Goal: Register for event/course

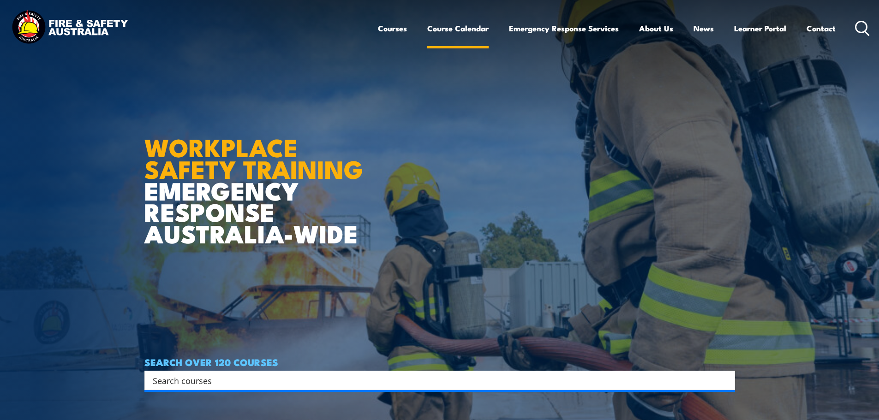
click at [463, 30] on link "Course Calendar" at bounding box center [457, 28] width 61 height 24
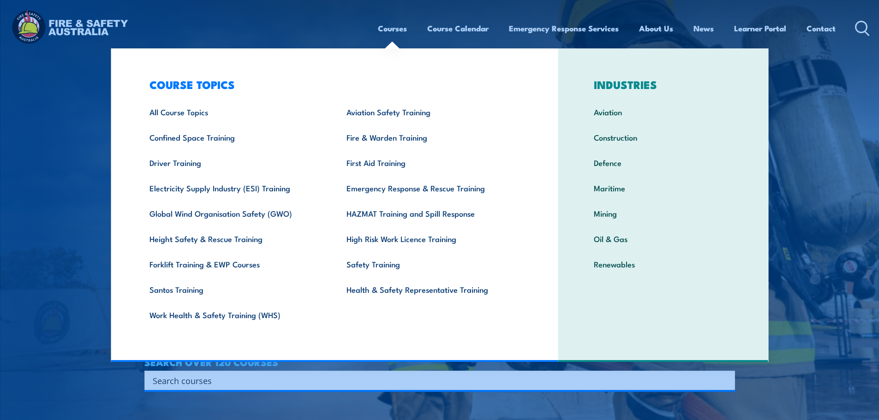
click at [385, 31] on link "Courses" at bounding box center [392, 28] width 29 height 24
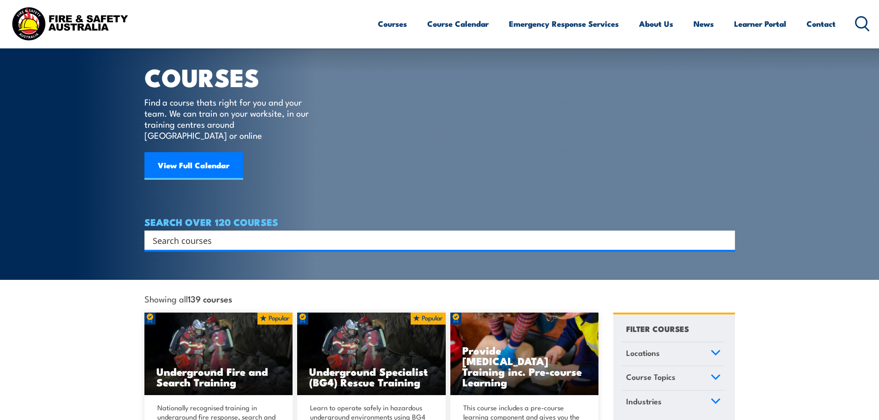
scroll to position [24, 0]
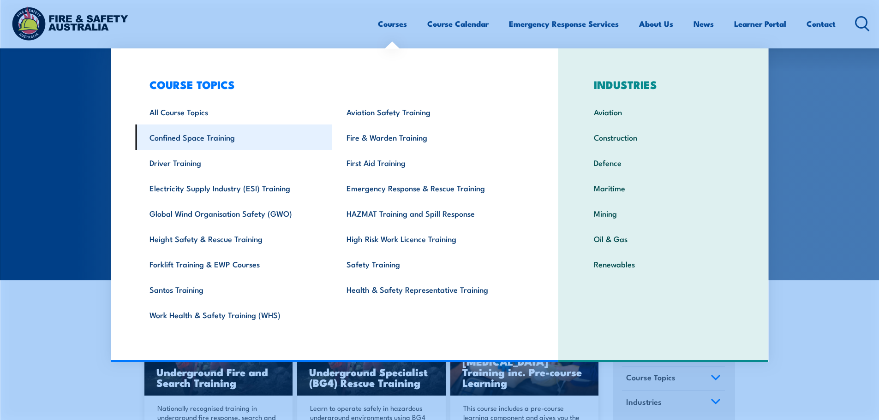
click at [250, 134] on link "Confined Space Training" at bounding box center [233, 137] width 197 height 25
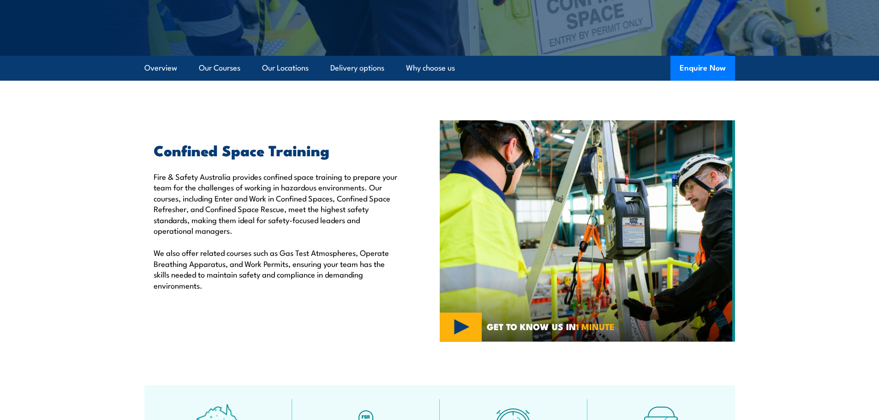
scroll to position [211, 0]
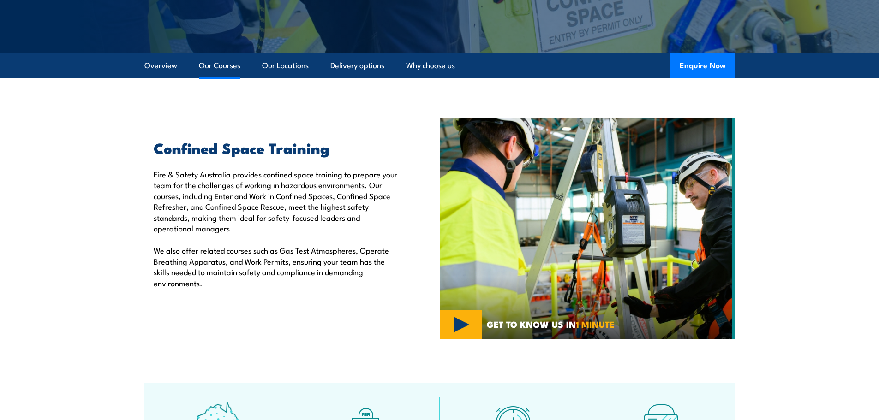
click at [231, 66] on link "Our Courses" at bounding box center [220, 66] width 42 height 24
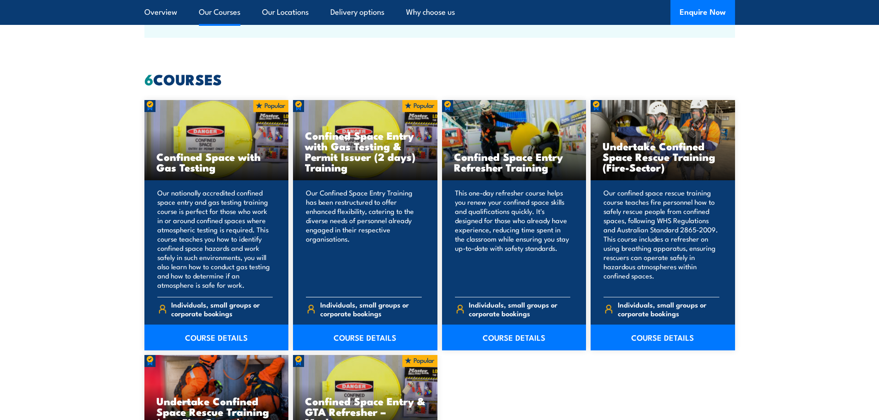
scroll to position [700, 0]
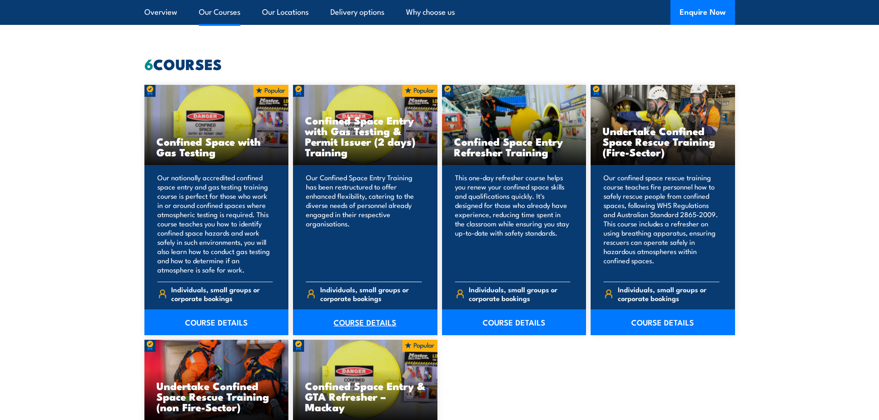
click at [373, 322] on link "COURSE DETAILS" at bounding box center [365, 323] width 144 height 26
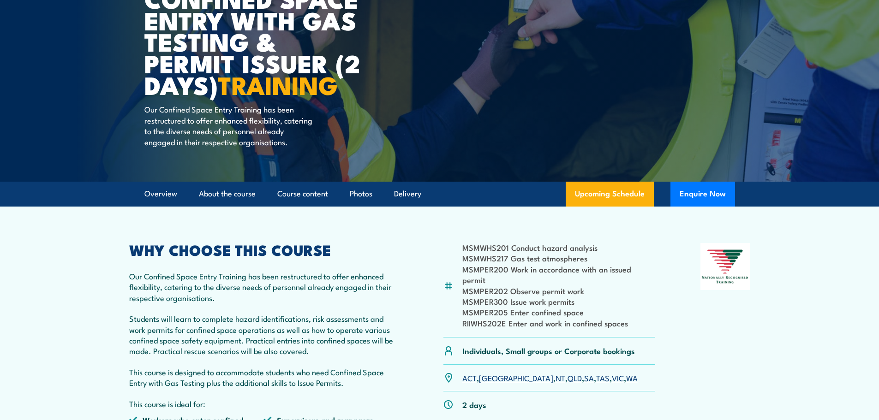
scroll to position [116, 0]
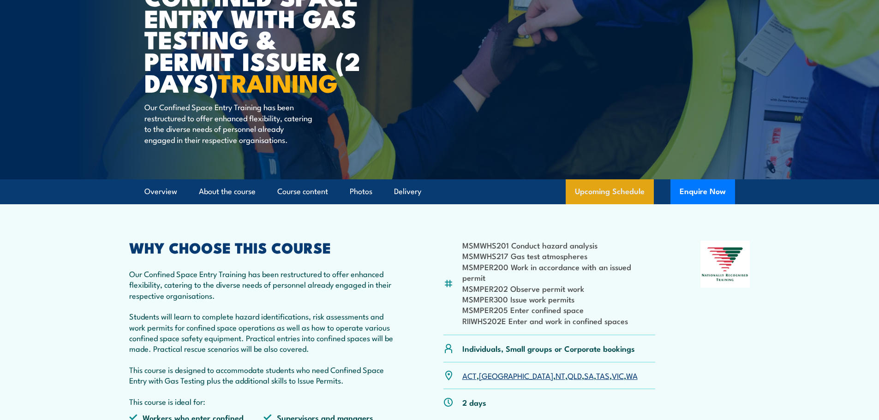
click at [611, 204] on link "Upcoming Schedule" at bounding box center [610, 191] width 88 height 25
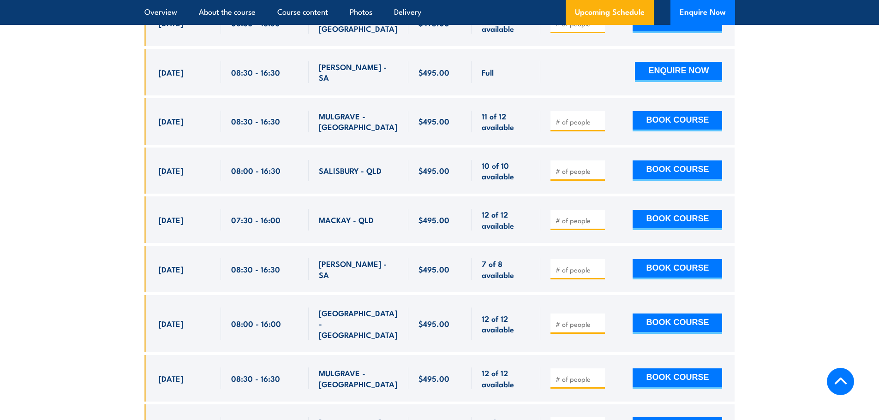
scroll to position [1858, 0]
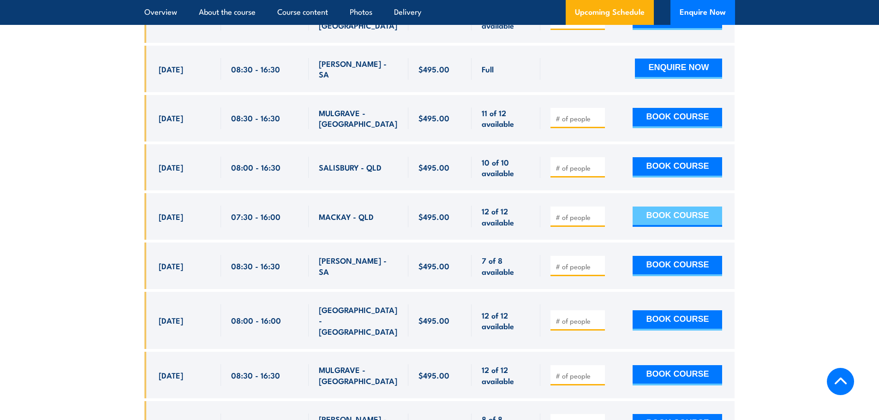
click at [663, 212] on button "BOOK COURSE" at bounding box center [676, 217] width 89 height 20
type input "1"
click at [691, 210] on button "BOOK COURSE" at bounding box center [676, 217] width 89 height 20
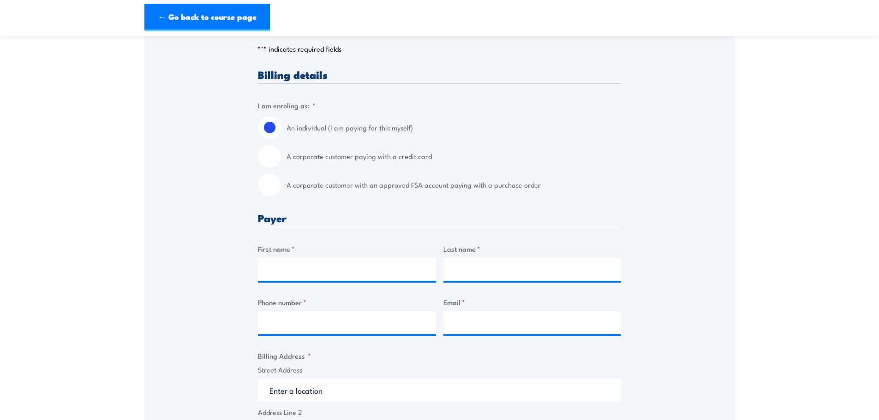
scroll to position [201, 0]
click at [355, 280] on input "First name *" at bounding box center [347, 268] width 178 height 23
type input "zara"
click at [480, 280] on input "Last name *" at bounding box center [532, 268] width 178 height 23
type input "choy"
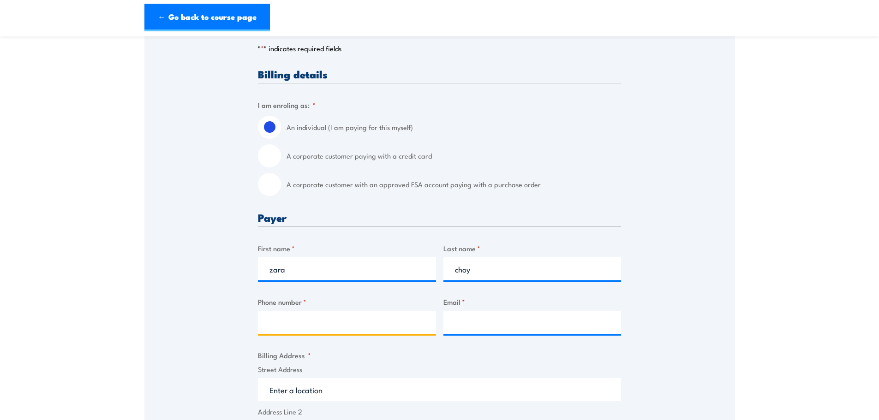
click at [345, 326] on input "Phone number *" at bounding box center [347, 322] width 178 height 23
type input "0477941503"
click at [489, 327] on input "Email *" at bounding box center [532, 322] width 178 height 23
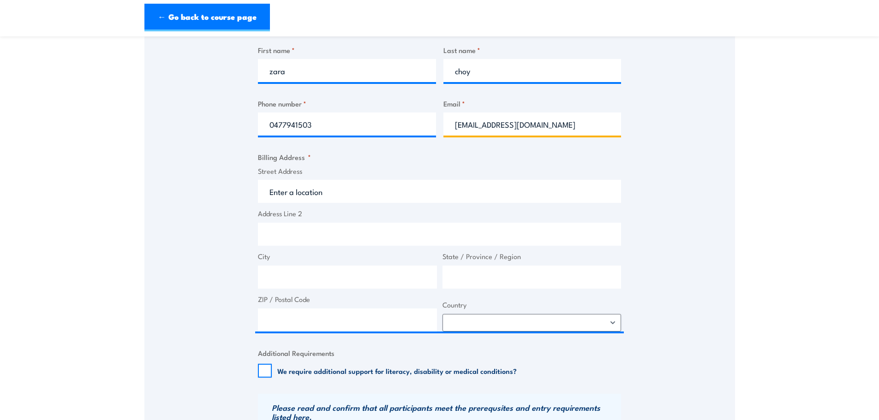
scroll to position [411, 0]
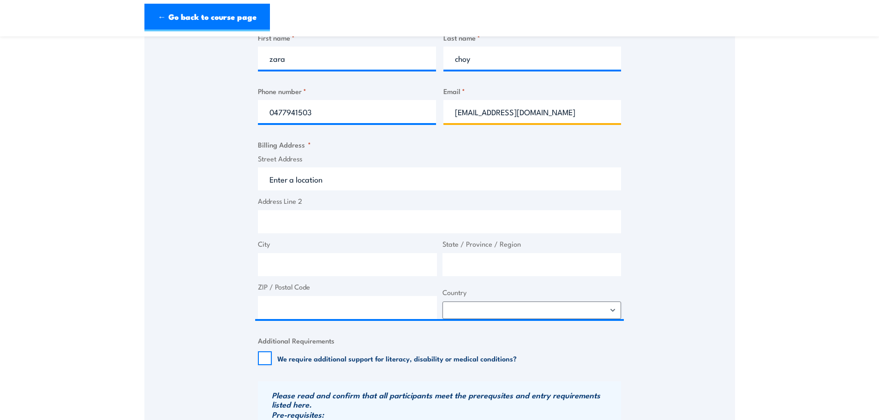
type input "zaradawn5@gmail.com"
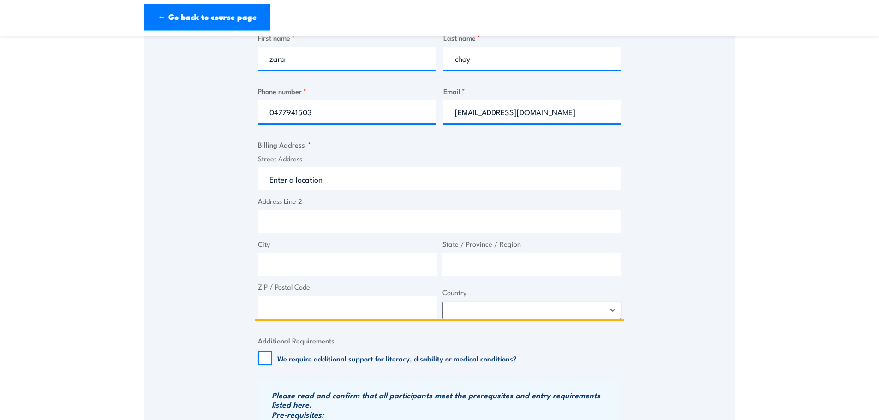
click at [421, 188] on input "Street Address" at bounding box center [439, 178] width 363 height 23
click at [494, 187] on input "Street Address" at bounding box center [439, 178] width 363 height 23
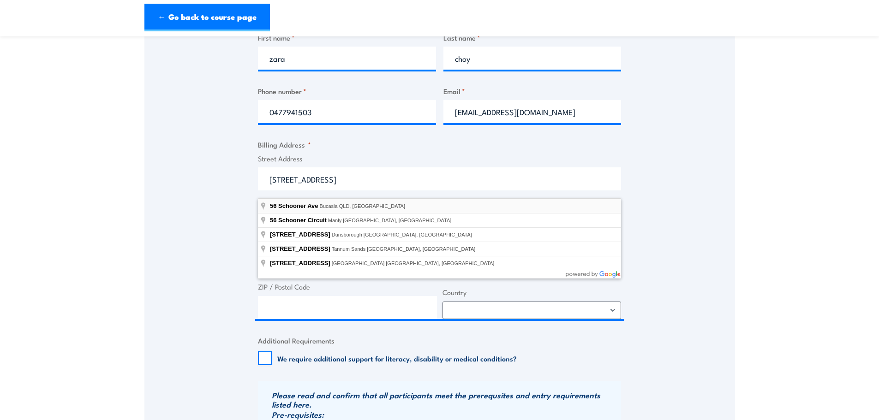
type input "56 Schooner Ave, Bucasia QLD, Australia"
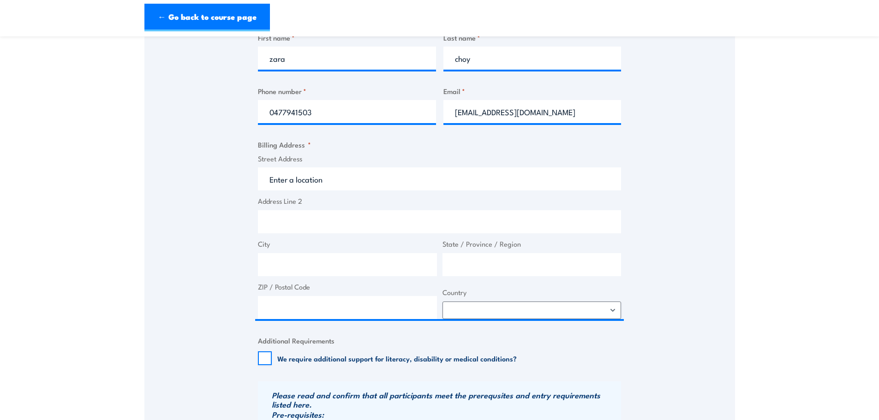
type input "56 Schooner Ave"
type input "Bucasia"
type input "Queensland"
type input "4750"
select select "Australia"
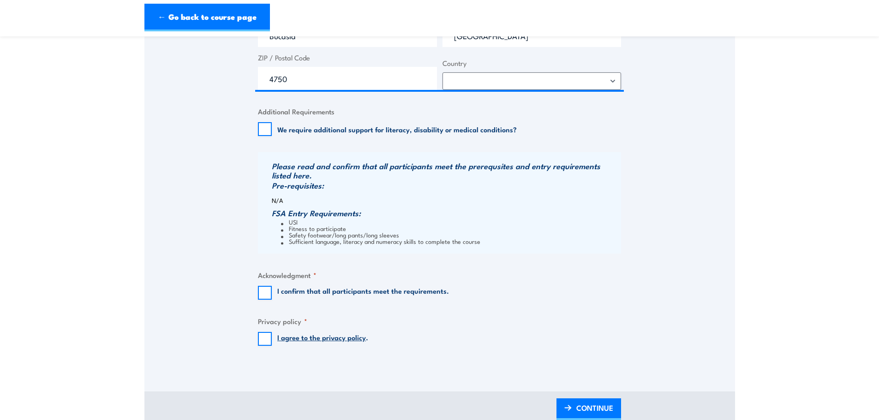
scroll to position [643, 0]
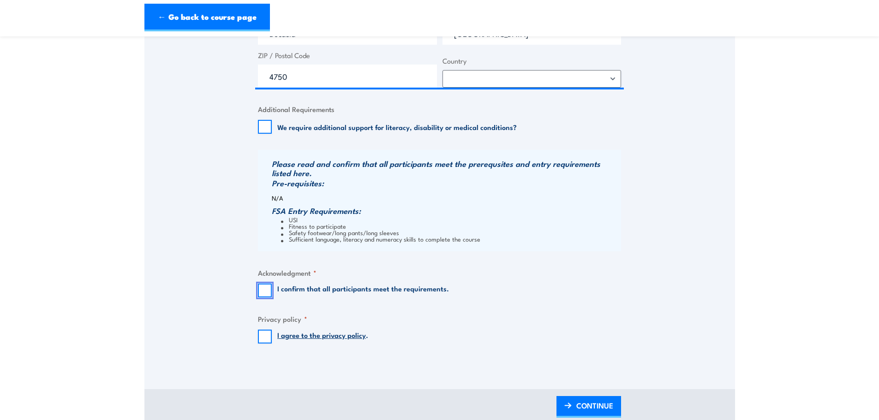
click at [262, 298] on input "I confirm that all participants meet the requirements." at bounding box center [265, 291] width 14 height 14
checkbox input "true"
click at [264, 341] on input "I agree to the privacy policy ." at bounding box center [265, 337] width 14 height 14
checkbox input "true"
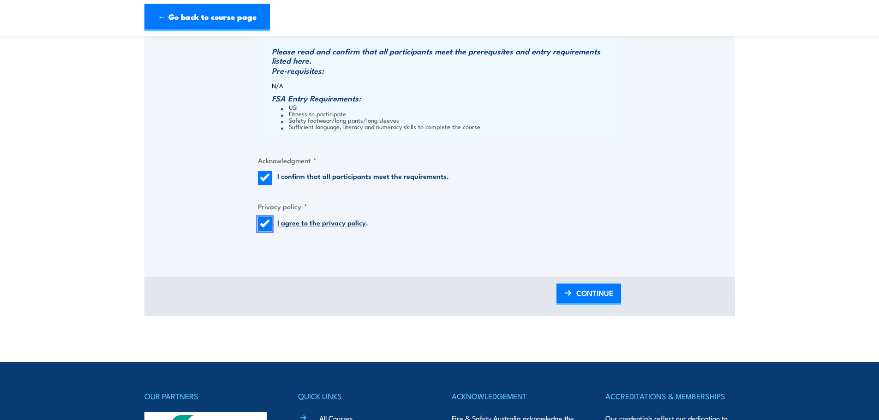
scroll to position [756, 0]
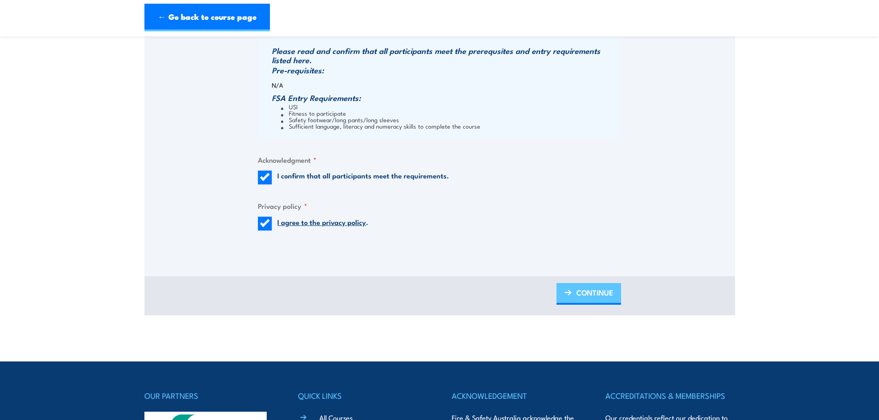
click at [593, 298] on span "CONTINUE" at bounding box center [594, 292] width 37 height 24
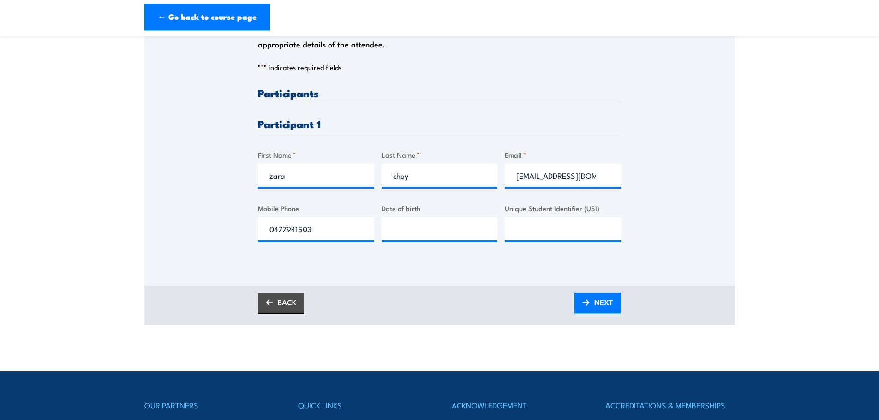
scroll to position [210, 0]
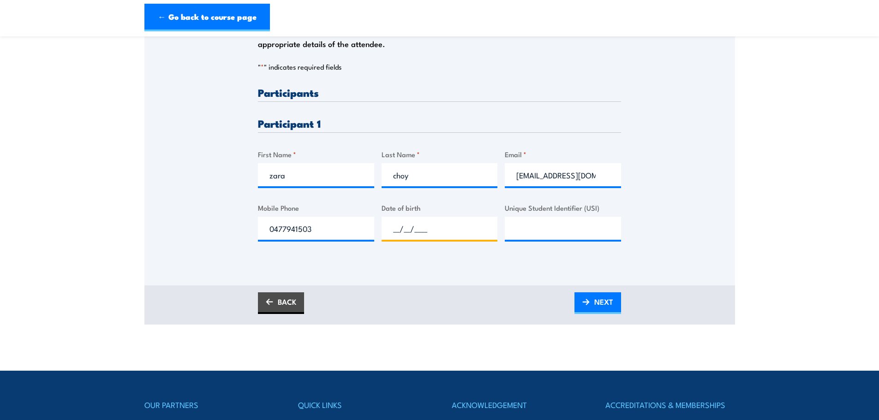
click at [447, 231] on input "__/__/____" at bounding box center [439, 228] width 116 height 23
click at [397, 232] on input "__/__/____" at bounding box center [439, 228] width 116 height 23
drag, startPoint x: 397, startPoint y: 232, endPoint x: 452, endPoint y: 239, distance: 55.8
click at [452, 239] on input "_2/5_/____" at bounding box center [439, 228] width 116 height 23
type input "25/07/2003"
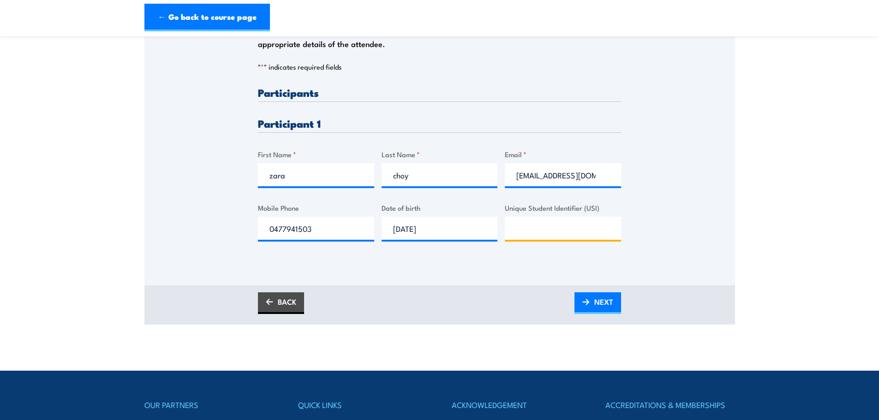
click at [560, 235] on input "Unique Student Identifier (USI)" at bounding box center [563, 228] width 116 height 23
type input "F3XRWX9N2V"
click at [604, 314] on span "NEXT" at bounding box center [603, 302] width 19 height 24
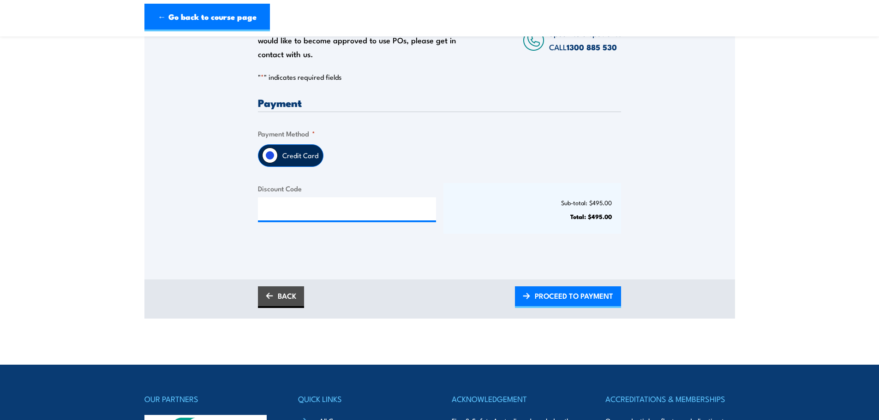
scroll to position [187, 0]
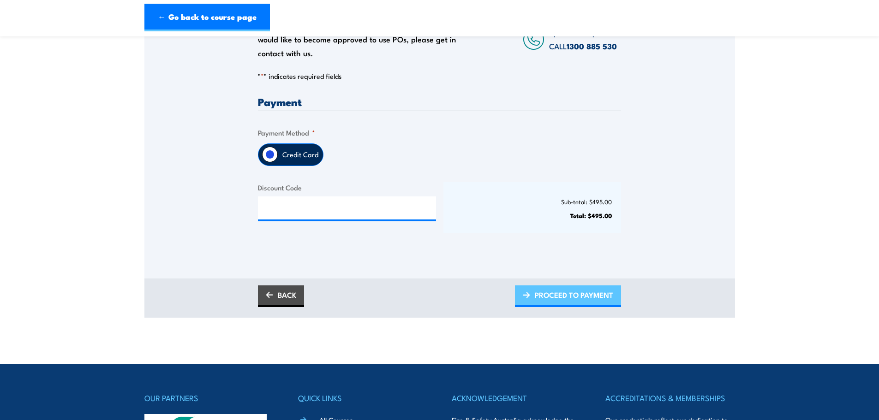
click at [574, 306] on span "PROCEED TO PAYMENT" at bounding box center [574, 295] width 78 height 24
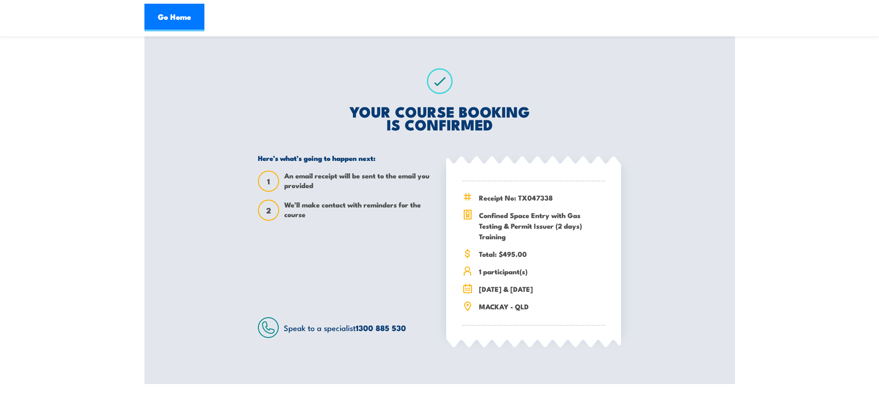
scroll to position [151, 0]
